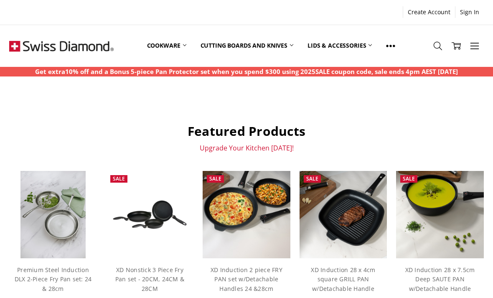
click at [173, 45] on link "Cookware" at bounding box center [166, 45] width 53 height 37
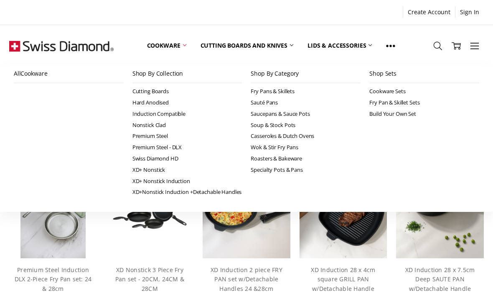
click at [284, 91] on link "Fry Pans & Skillets" at bounding box center [306, 91] width 110 height 11
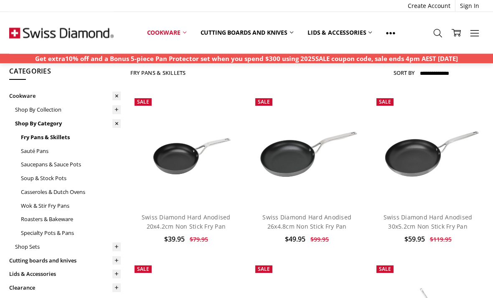
scroll to position [25, 0]
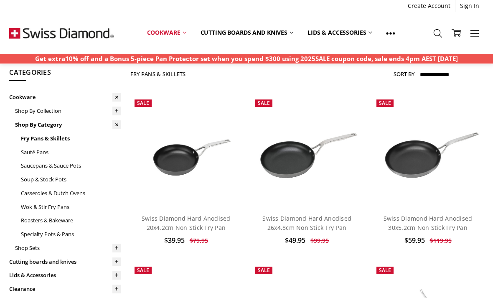
click at [180, 162] on img at bounding box center [186, 151] width 112 height 74
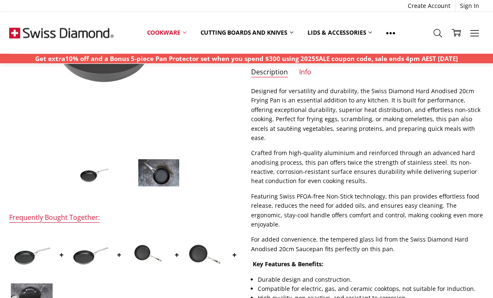
click at [83, 257] on img at bounding box center [90, 255] width 42 height 28
click at [33, 253] on img at bounding box center [32, 254] width 42 height 28
click at [92, 253] on img at bounding box center [90, 254] width 42 height 28
click at [136, 254] on img at bounding box center [147, 255] width 42 height 42
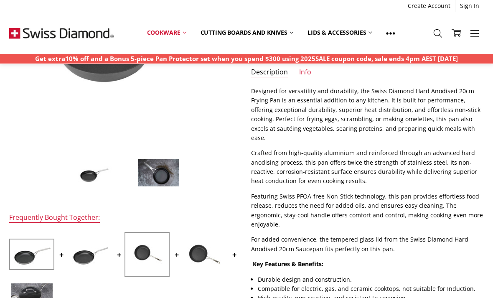
click at [94, 181] on img at bounding box center [92, 173] width 42 height 28
click at [160, 176] on img at bounding box center [159, 173] width 42 height 28
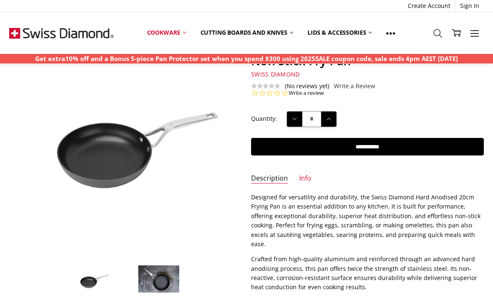
scroll to position [71, 0]
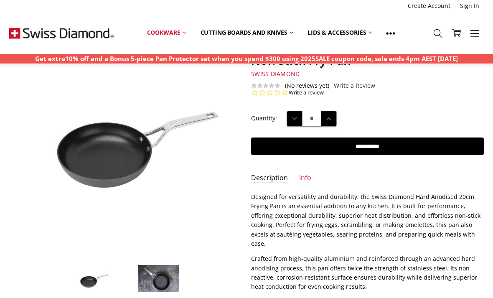
click at [158, 271] on img at bounding box center [159, 278] width 42 height 28
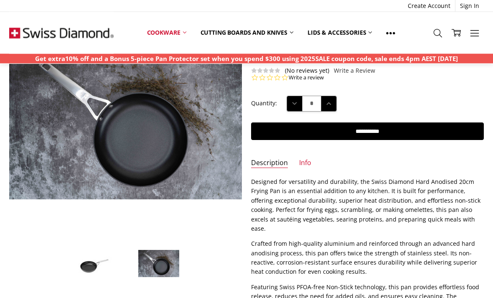
scroll to position [86, 0]
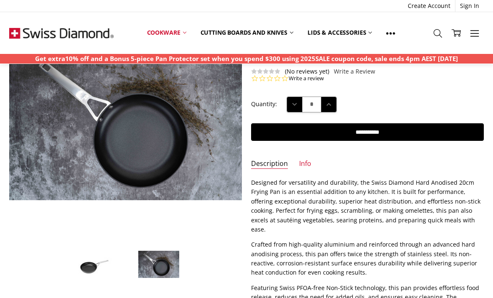
click at [181, 158] on img at bounding box center [276, 184] width 535 height 357
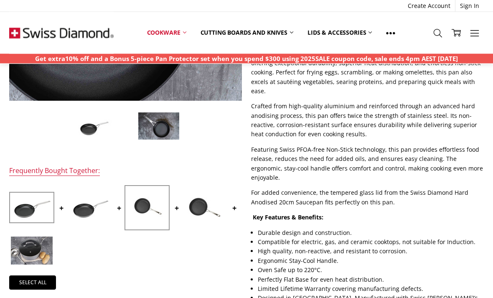
scroll to position [226, 0]
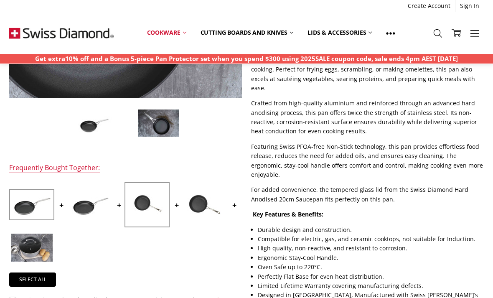
click at [365, 197] on div "Designed for versatility and durability, the Swiss Diamond Hard Anodised 20cm F…" at bounding box center [367, 173] width 232 height 272
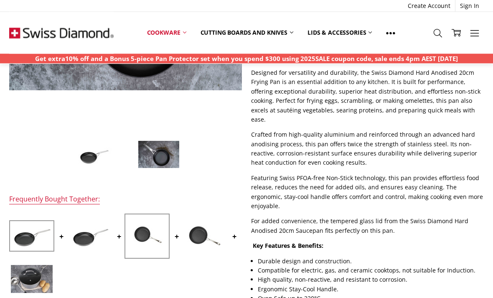
scroll to position [196, 0]
click at [178, 32] on link "Cookware" at bounding box center [166, 32] width 53 height 18
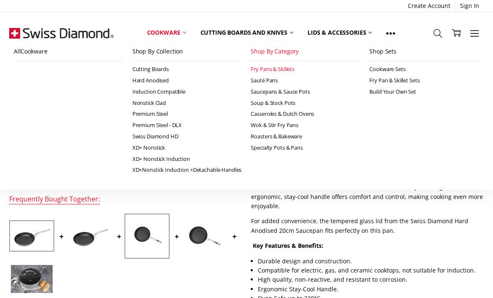
click at [186, 34] on icon at bounding box center [184, 32] width 3 height 3
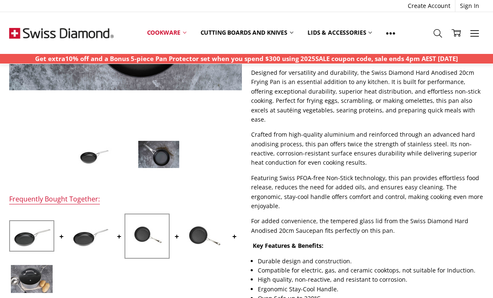
click at [189, 36] on link "Cookware" at bounding box center [166, 32] width 53 height 18
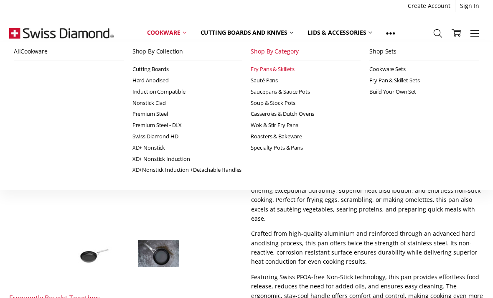
scroll to position [97, 0]
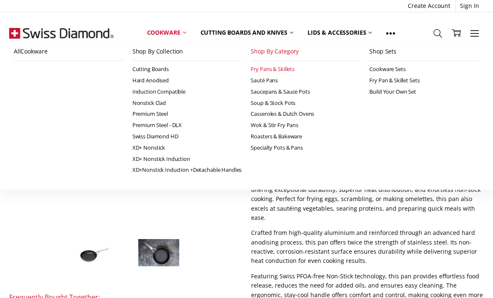
click at [279, 70] on link "Fry Pans & Skillets" at bounding box center [306, 69] width 110 height 11
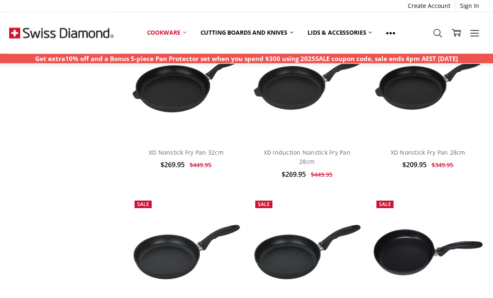
scroll to position [1669, 0]
click at [50, 41] on img at bounding box center [61, 33] width 104 height 42
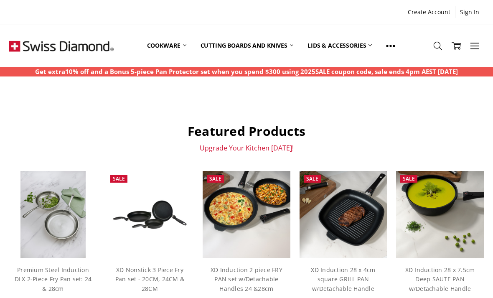
click at [100, 43] on img at bounding box center [61, 46] width 104 height 42
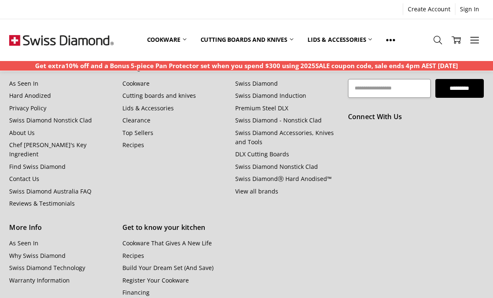
scroll to position [699, 0]
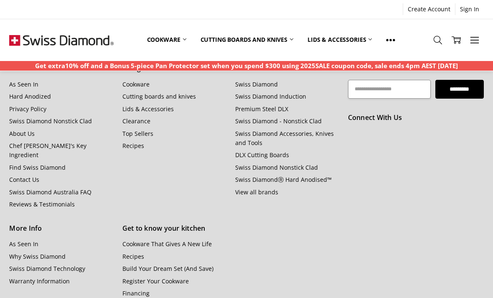
click at [22, 130] on link "About Us" at bounding box center [21, 134] width 25 height 8
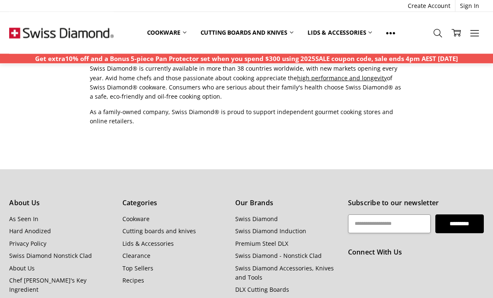
scroll to position [722, 0]
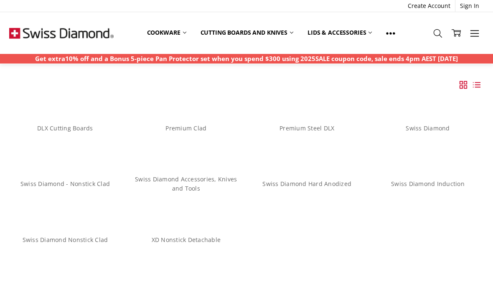
scroll to position [48, 0]
click at [434, 132] on link "Swiss Diamond" at bounding box center [428, 129] width 44 height 8
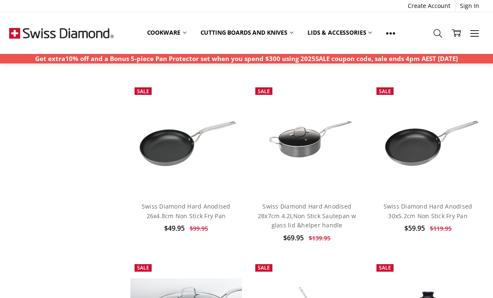
scroll to position [1081, 0]
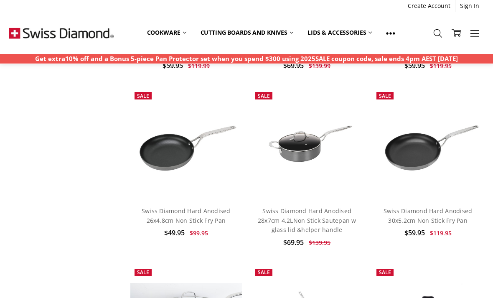
click at [178, 31] on link "Cookware" at bounding box center [166, 32] width 53 height 18
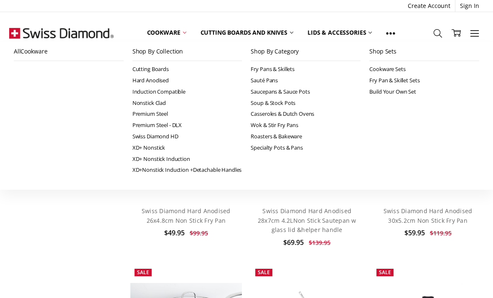
click at [264, 67] on link "Fry Pans & Skillets" at bounding box center [306, 69] width 110 height 11
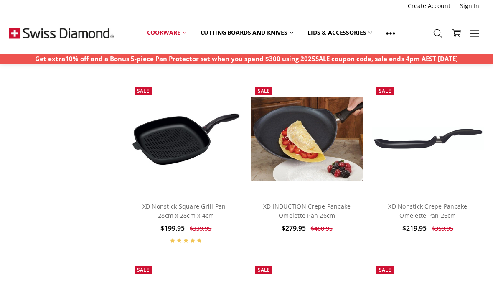
scroll to position [2099, 0]
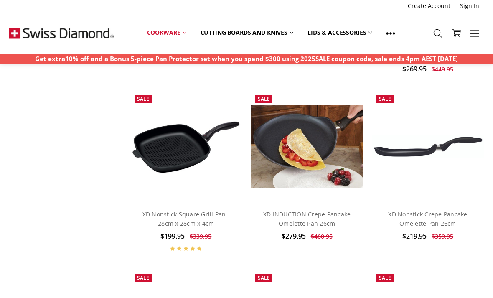
click at [206, 210] on link "XD Nonstick Square Grill Pan - 28cm x 28cm x 4cm" at bounding box center [186, 218] width 88 height 17
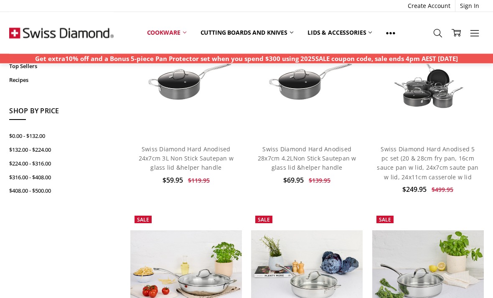
scroll to position [254, 0]
